Goal: Task Accomplishment & Management: Manage account settings

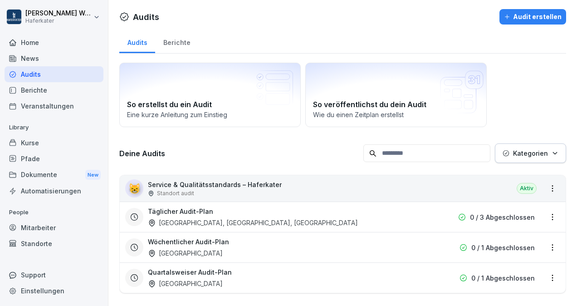
click at [497, 216] on p "0 / 3 Abgeschlossen" at bounding box center [502, 217] width 65 height 10
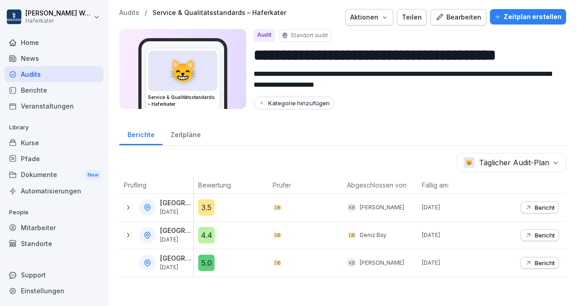
click at [26, 43] on div "Home" at bounding box center [54, 42] width 99 height 16
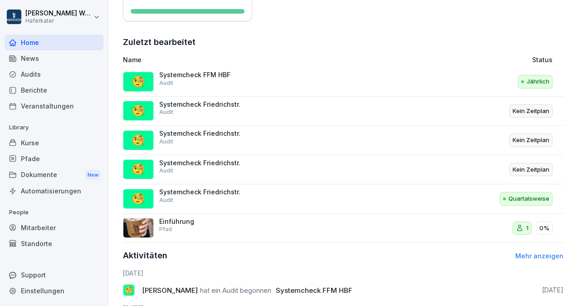
scroll to position [302, 0]
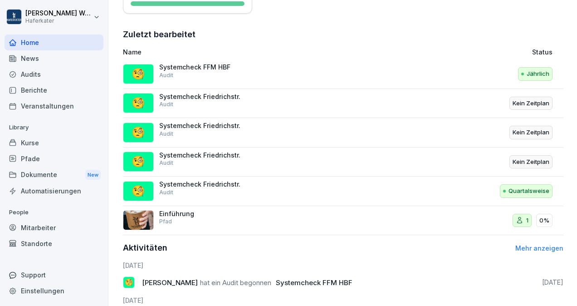
click at [501, 69] on div "Jährlich" at bounding box center [483, 74] width 140 height 22
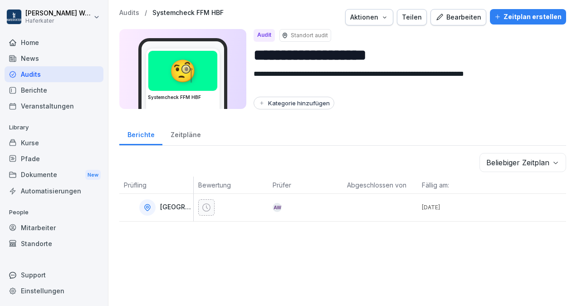
click at [493, 214] on div at bounding box center [528, 207] width 74 height 27
click at [305, 34] on p "Standort audit" at bounding box center [309, 35] width 37 height 8
click at [455, 16] on div "Bearbeiten" at bounding box center [458, 17] width 46 height 10
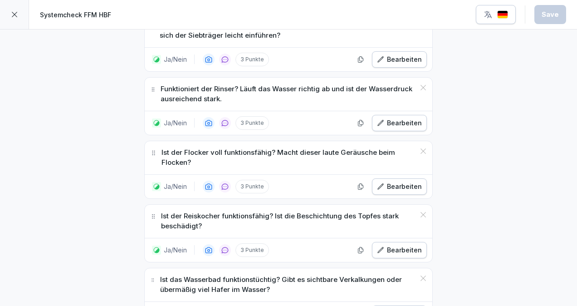
scroll to position [6608, 0]
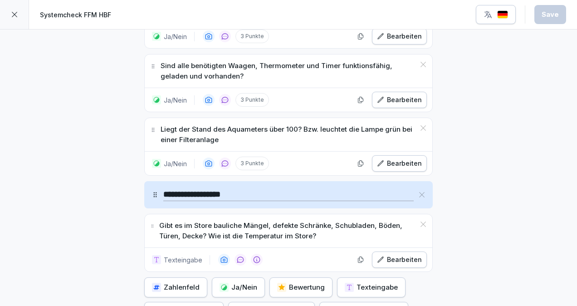
click at [15, 17] on icon at bounding box center [14, 14] width 7 height 7
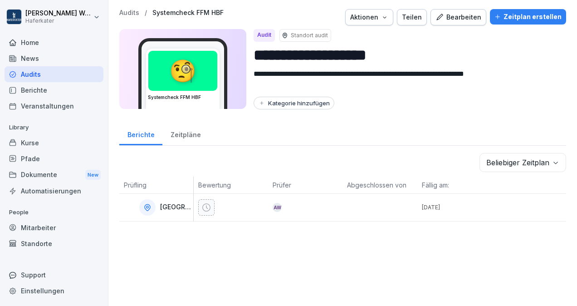
click at [34, 243] on div "Standorte" at bounding box center [54, 243] width 99 height 16
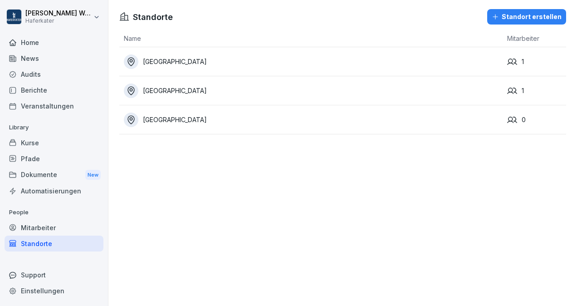
click at [523, 13] on div "Standort erstellen" at bounding box center [526, 17] width 70 height 10
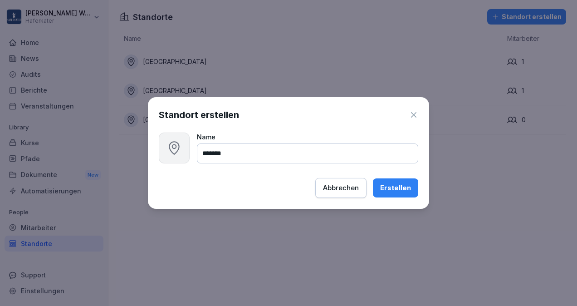
type input "*******"
click at [393, 186] on div "Erstellen" at bounding box center [395, 188] width 31 height 10
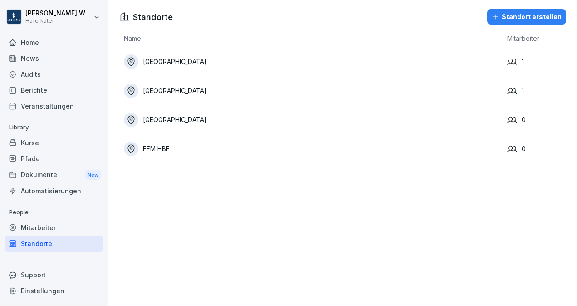
click at [27, 67] on div "Audits" at bounding box center [54, 74] width 99 height 16
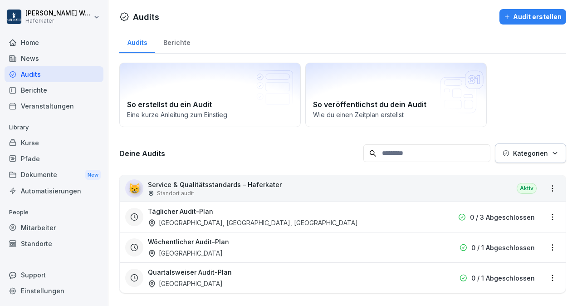
click at [35, 73] on div "Audits" at bounding box center [54, 74] width 99 height 16
click at [27, 92] on div "Berichte" at bounding box center [54, 90] width 99 height 16
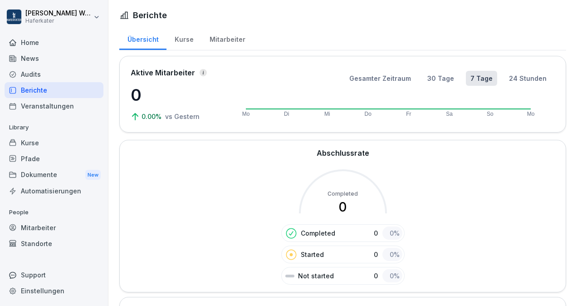
click at [22, 74] on div "Audits" at bounding box center [54, 74] width 99 height 16
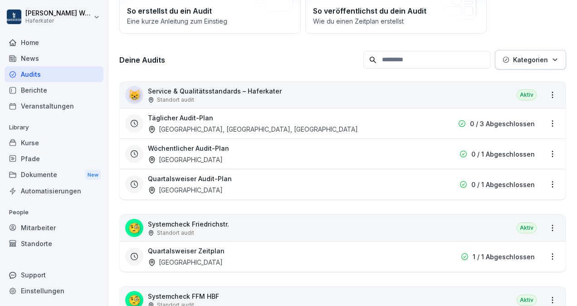
scroll to position [99, 0]
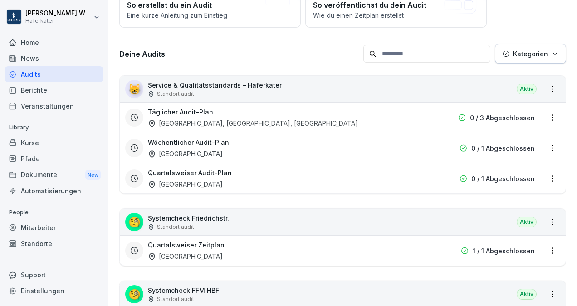
click at [483, 224] on div "🧐 Systemcheck Friedrichstr. Standort audit [GEOGRAPHIC_DATA]" at bounding box center [343, 222] width 446 height 26
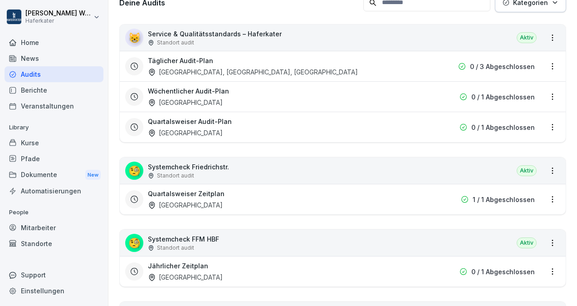
scroll to position [152, 0]
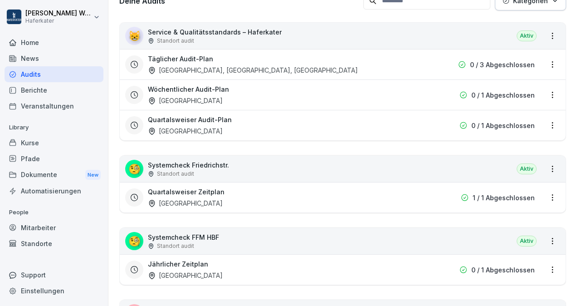
click at [435, 231] on div "🧐 Systemcheck FFM HBF Standort audit Aktiv" at bounding box center [343, 241] width 446 height 26
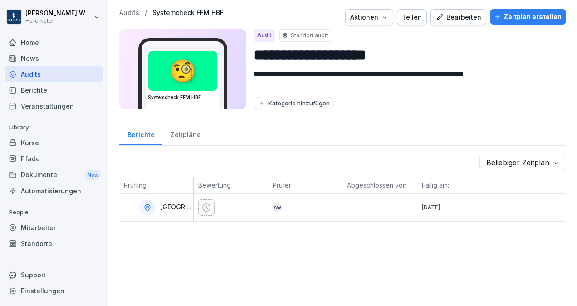
click at [294, 35] on p "Standort audit" at bounding box center [309, 35] width 37 height 8
click at [302, 203] on div "AW" at bounding box center [307, 207] width 70 height 9
click at [169, 136] on div "Zeitpläne" at bounding box center [185, 133] width 46 height 23
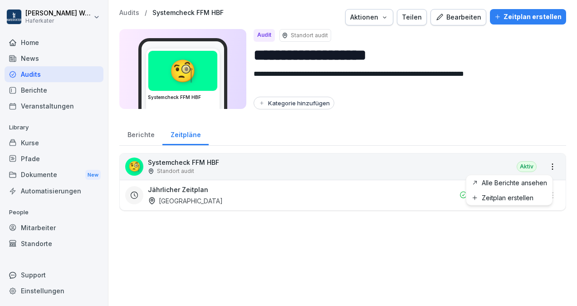
click at [546, 166] on html "**********" at bounding box center [288, 153] width 577 height 306
click at [489, 83] on html "**********" at bounding box center [288, 153] width 577 height 306
click at [448, 20] on div "Bearbeiten" at bounding box center [458, 17] width 46 height 10
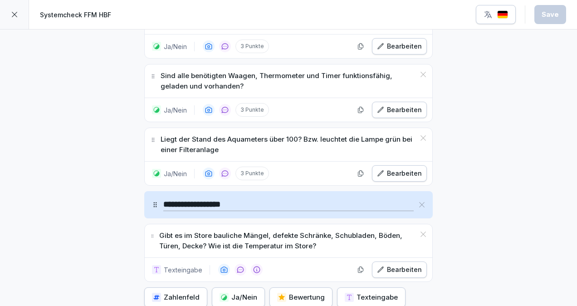
scroll to position [6608, 0]
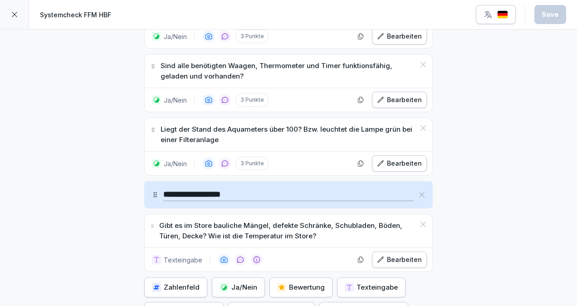
click at [11, 16] on icon at bounding box center [14, 14] width 7 height 7
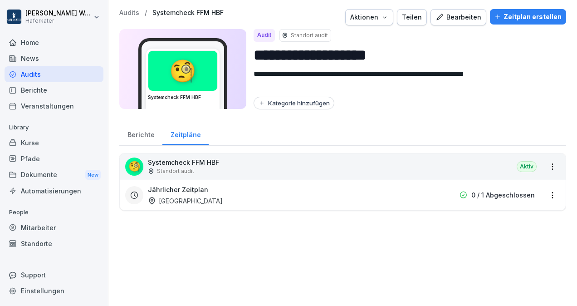
click at [382, 16] on div "Aktionen" at bounding box center [369, 17] width 38 height 10
click at [459, 111] on html "**********" at bounding box center [288, 153] width 577 height 306
click at [544, 75] on textarea "**********" at bounding box center [402, 79] width 298 height 23
click at [307, 34] on p "Standort audit" at bounding box center [309, 35] width 37 height 8
click at [300, 45] on input "**********" at bounding box center [405, 55] width 305 height 23
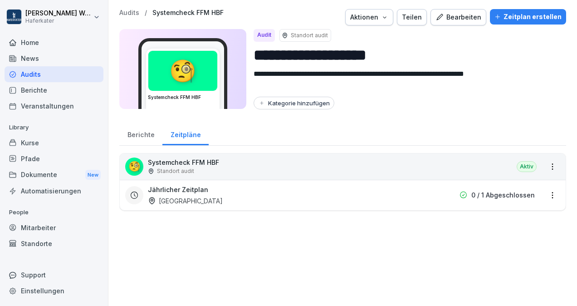
click at [292, 34] on p "Standort audit" at bounding box center [309, 35] width 37 height 8
click at [259, 35] on div "Audit" at bounding box center [263, 35] width 21 height 13
click at [255, 30] on div "Audit" at bounding box center [263, 35] width 21 height 13
click at [547, 168] on html "**********" at bounding box center [288, 153] width 577 height 306
click at [0, 0] on link "Alle Berichte ansehen" at bounding box center [0, 0] width 0 height 0
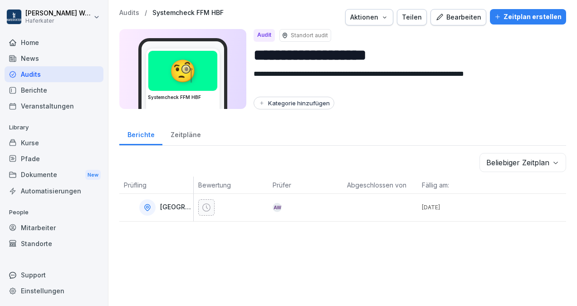
click at [204, 204] on icon at bounding box center [206, 207] width 9 height 9
click at [232, 243] on div "**********" at bounding box center [342, 153] width 468 height 306
click at [383, 16] on icon "button" at bounding box center [384, 17] width 7 height 7
click at [419, 31] on html "**********" at bounding box center [288, 153] width 577 height 306
click at [539, 161] on body "**********" at bounding box center [288, 153] width 577 height 306
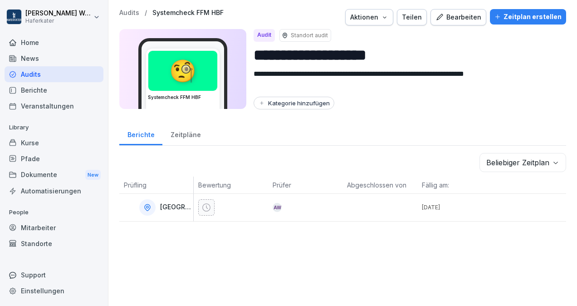
click at [262, 33] on div "Audit" at bounding box center [263, 35] width 21 height 13
drag, startPoint x: 262, startPoint y: 33, endPoint x: 390, endPoint y: 40, distance: 129.0
click at [390, 40] on div "Audit Standort audit" at bounding box center [405, 35] width 305 height 13
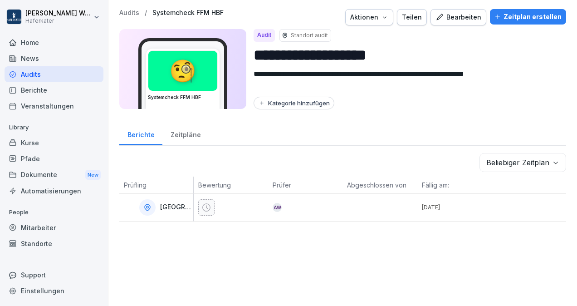
drag, startPoint x: 310, startPoint y: 67, endPoint x: 353, endPoint y: 49, distance: 46.5
click at [353, 49] on input "**********" at bounding box center [405, 55] width 305 height 23
click at [174, 141] on div "Zeitpläne" at bounding box center [185, 133] width 46 height 23
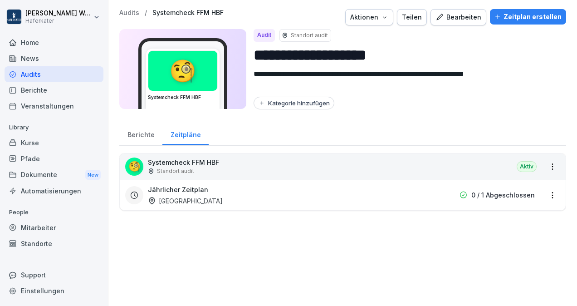
click at [203, 199] on div "[GEOGRAPHIC_DATA]" at bounding box center [185, 201] width 75 height 10
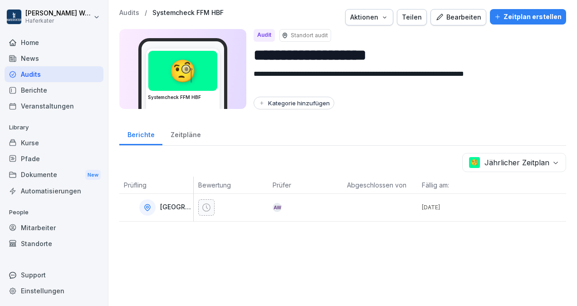
click at [194, 143] on div "Zeitpläne" at bounding box center [185, 133] width 46 height 23
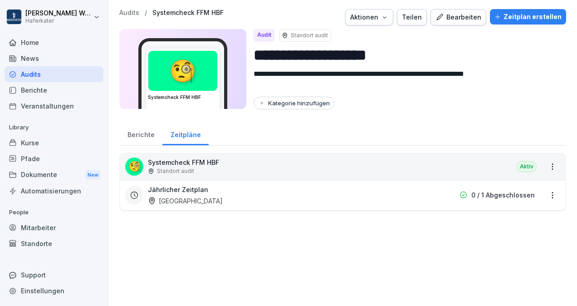
click at [187, 165] on p "Systemcheck FFM HBF" at bounding box center [183, 162] width 71 height 10
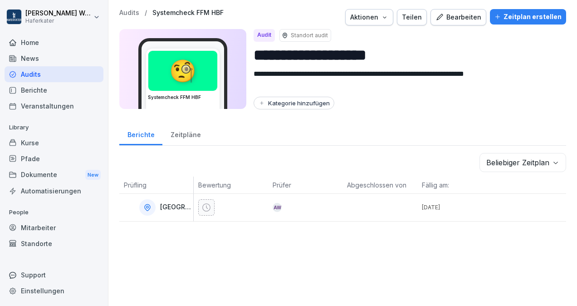
click at [208, 207] on icon at bounding box center [206, 207] width 9 height 9
click at [209, 199] on div at bounding box center [206, 207] width 16 height 16
click at [35, 245] on div "Standorte" at bounding box center [54, 243] width 99 height 16
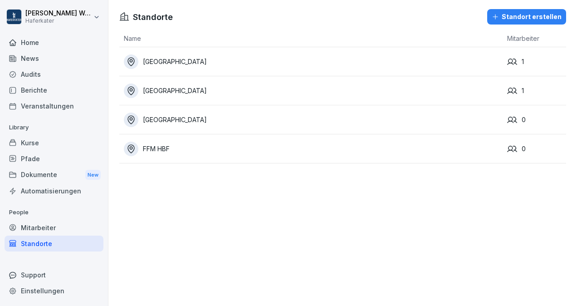
click at [494, 147] on div "FFM HBF" at bounding box center [313, 148] width 379 height 15
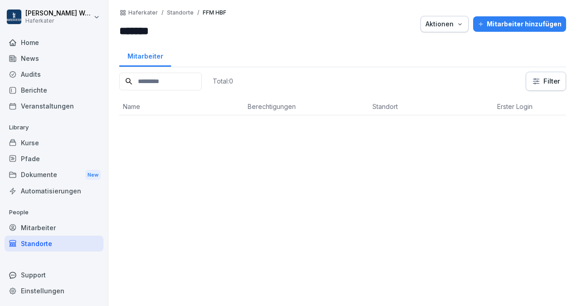
click at [456, 24] on icon "button" at bounding box center [459, 23] width 7 height 7
click at [556, 167] on html "[PERSON_NAME] Haferkater Home News Audits Berichte Veranstaltungen Library Kurs…" at bounding box center [288, 153] width 577 height 306
